Goal: Information Seeking & Learning: Check status

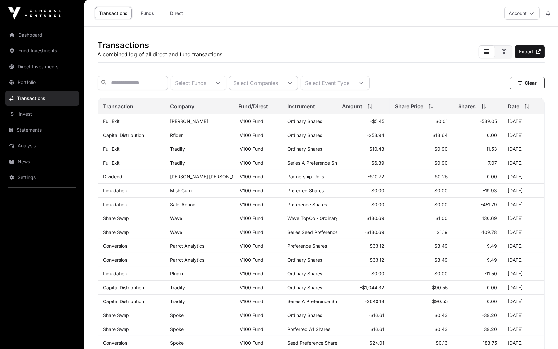
click at [177, 14] on link "Direct" at bounding box center [176, 13] width 26 height 13
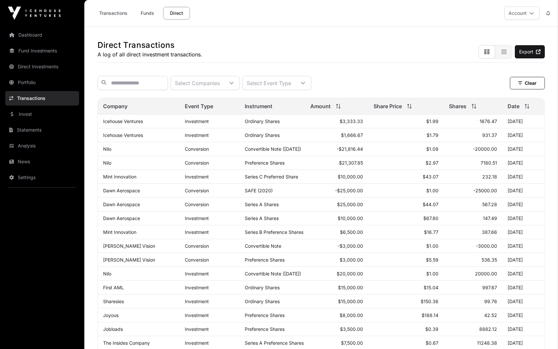
click at [117, 9] on link "Transactions" at bounding box center [113, 13] width 37 height 13
click at [126, 12] on link "Transactions" at bounding box center [113, 13] width 37 height 13
click at [32, 76] on link "Portfolio" at bounding box center [42, 82] width 74 height 14
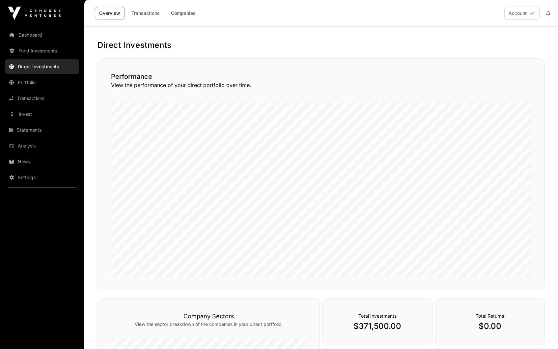
click at [23, 97] on link "Transactions" at bounding box center [42, 98] width 74 height 14
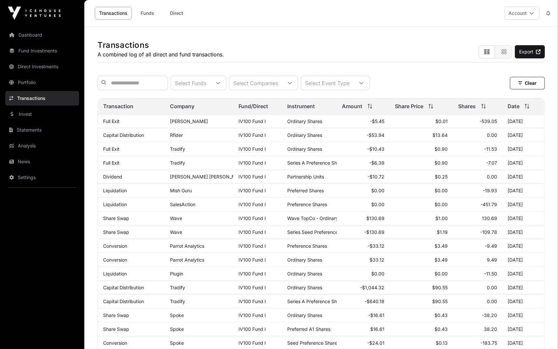
click at [182, 14] on link "Direct" at bounding box center [176, 13] width 26 height 13
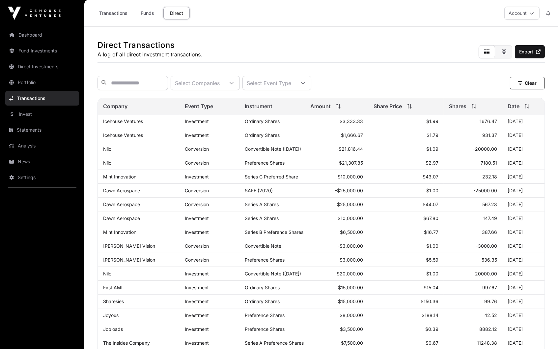
click at [533, 11] on icon at bounding box center [532, 13] width 5 height 5
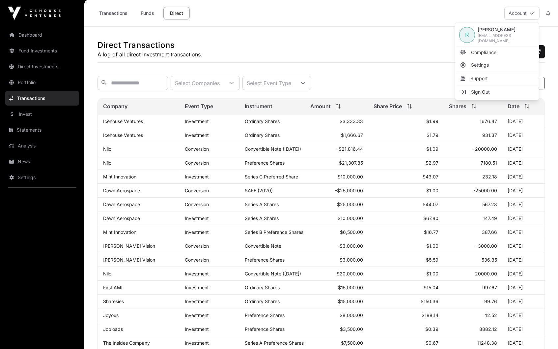
click at [389, 35] on div "Direct Transactions A log of all direct investment transactions. Export" at bounding box center [321, 45] width 447 height 36
